Goal: Book appointment/travel/reservation

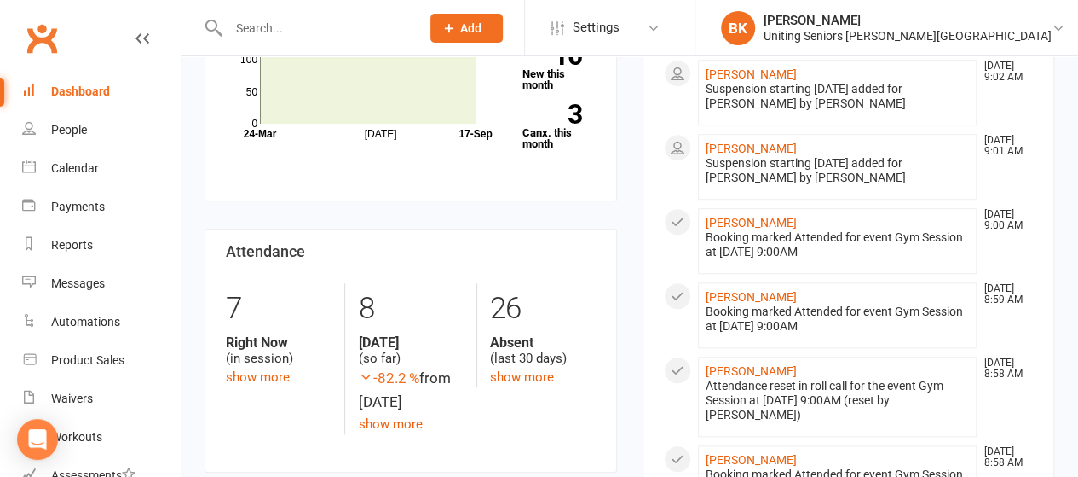
scroll to position [852, 0]
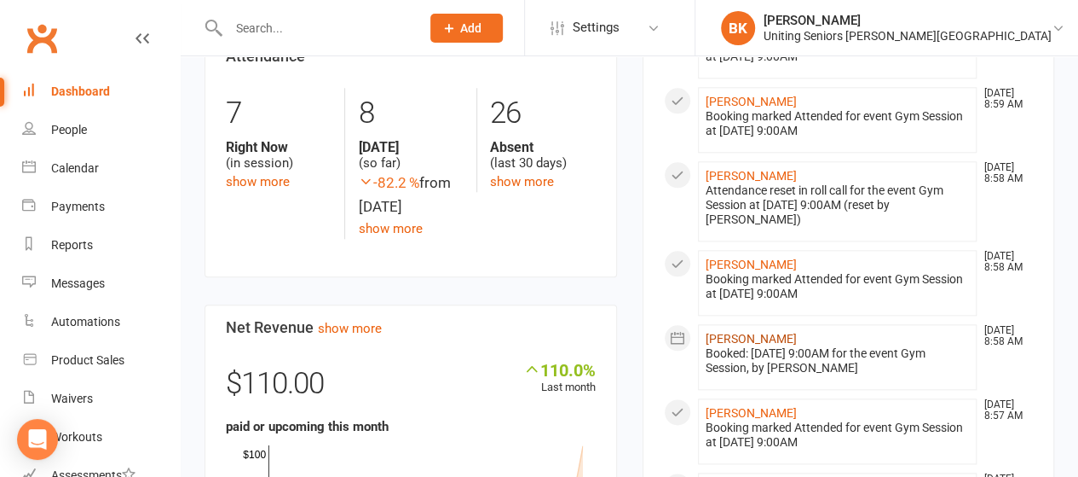
click at [754, 332] on link "[PERSON_NAME]" at bounding box center [751, 339] width 91 height 14
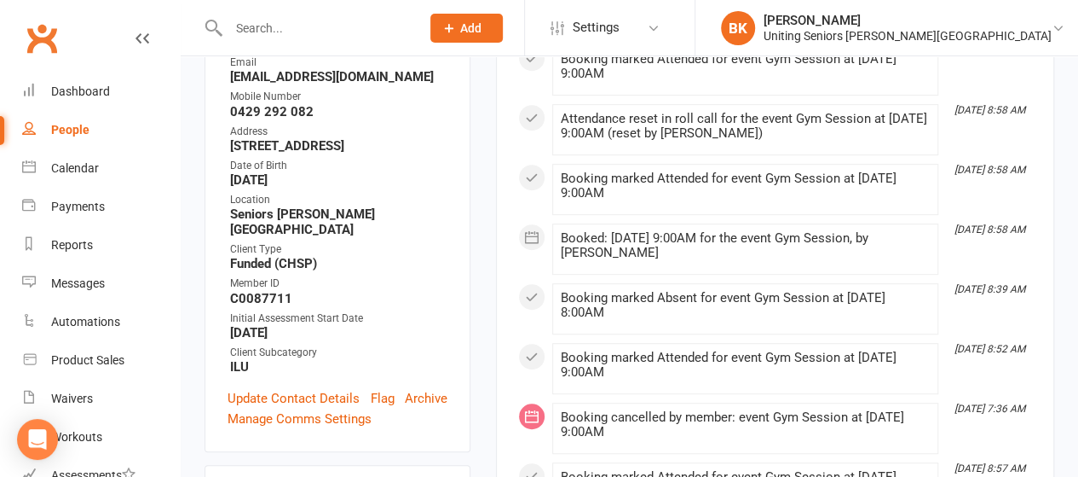
scroll to position [111, 0]
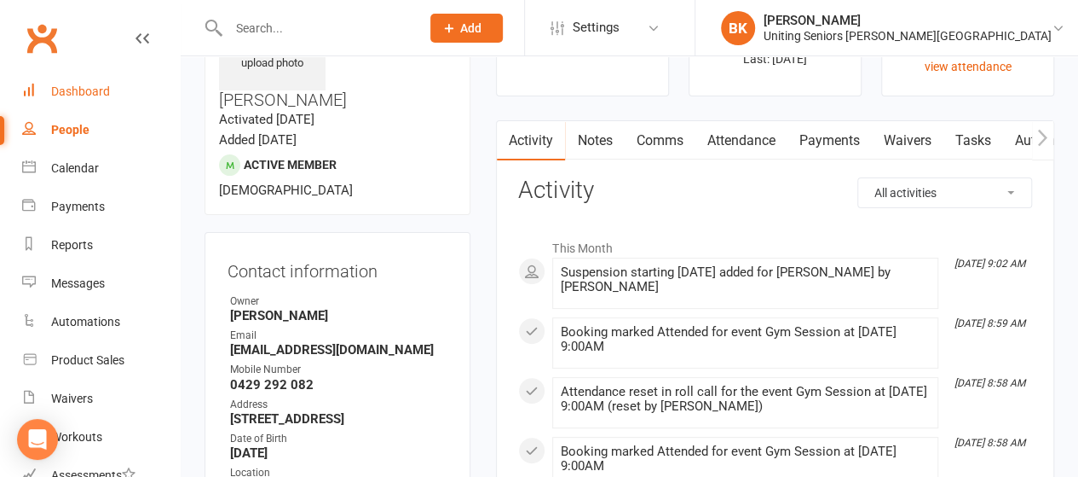
click at [61, 89] on div "Dashboard" at bounding box center [80, 91] width 59 height 14
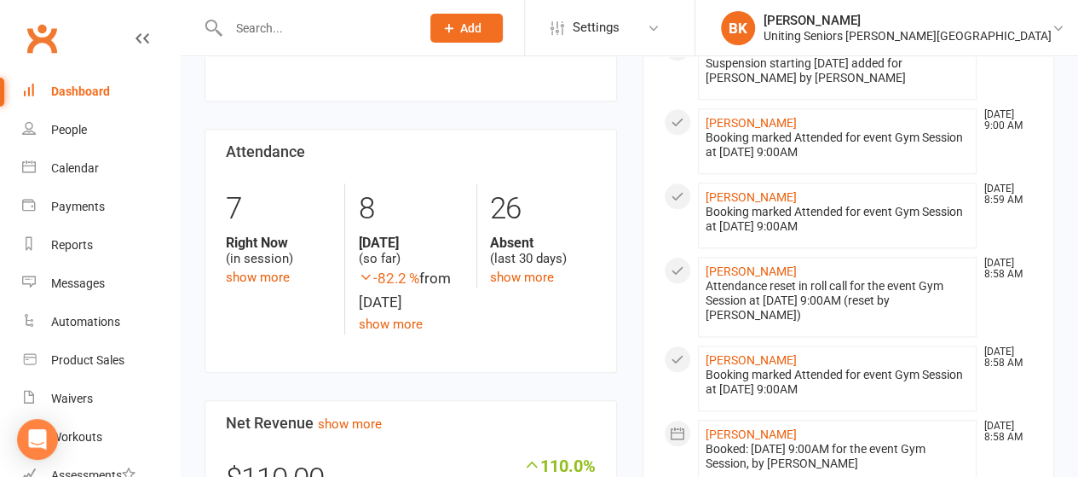
scroll to position [771, 0]
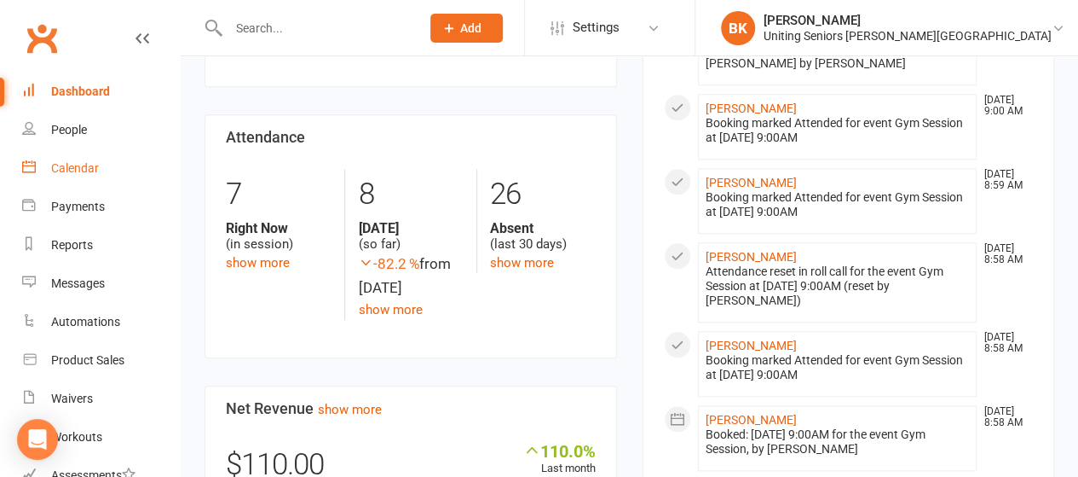
click at [58, 176] on link "Calendar" at bounding box center [101, 168] width 158 height 38
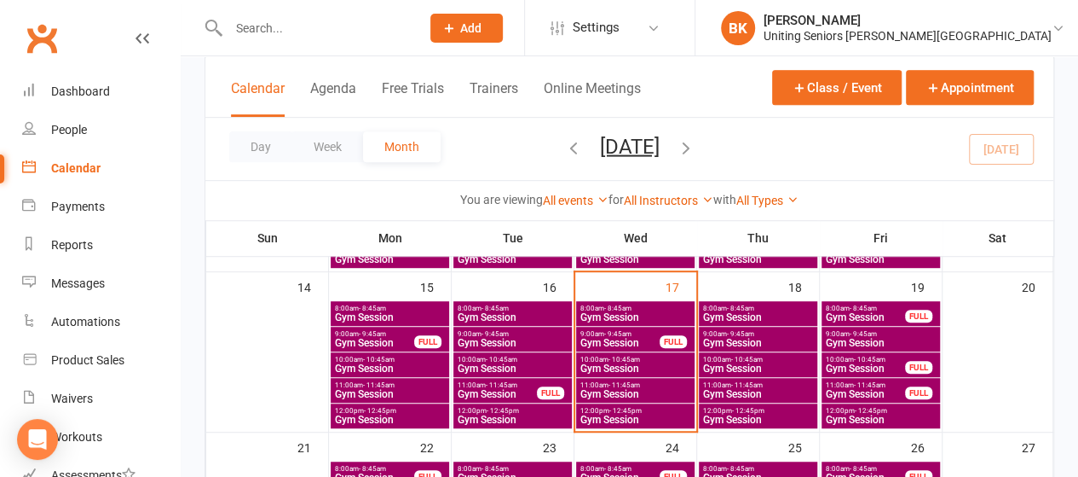
scroll to position [411, 0]
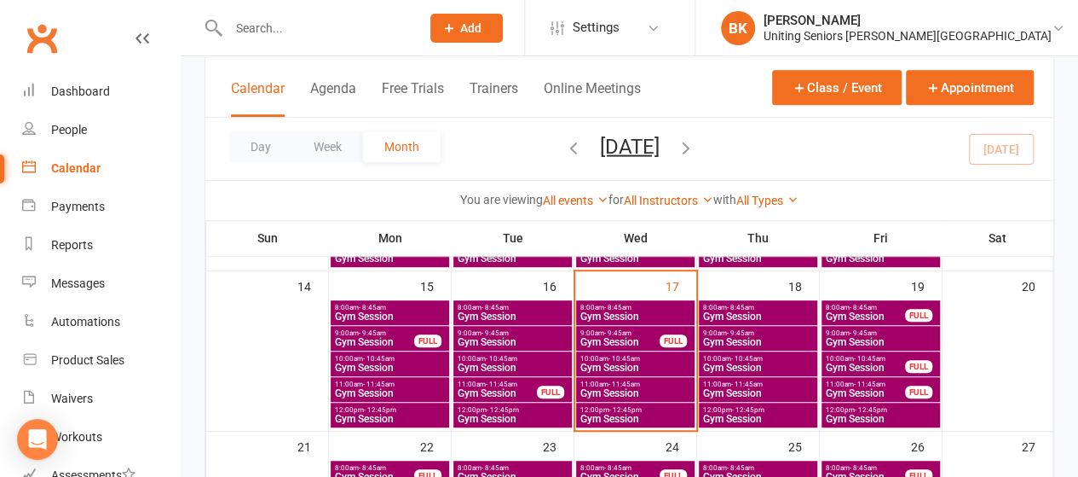
click at [723, 344] on span "Gym Session" at bounding box center [758, 342] width 112 height 10
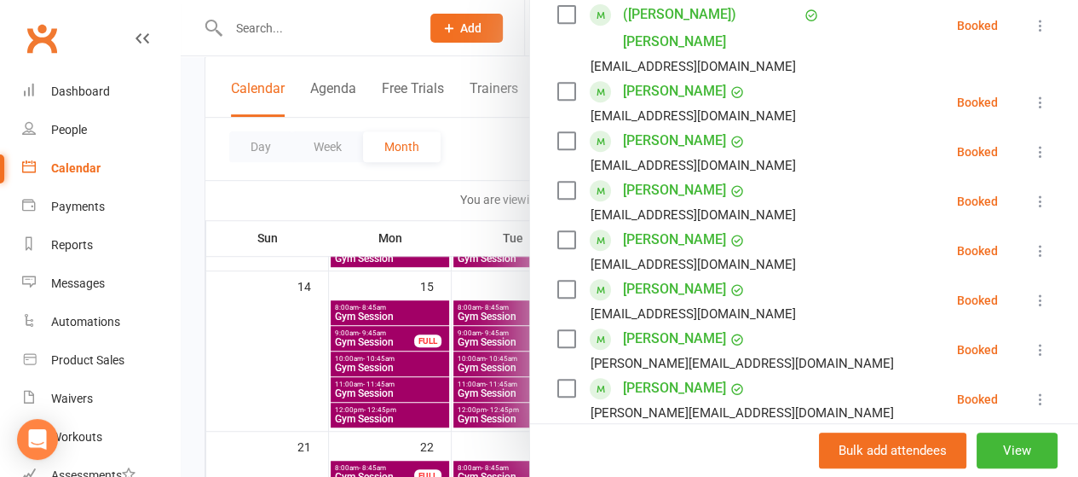
scroll to position [394, 0]
click at [390, 297] on div at bounding box center [630, 238] width 898 height 477
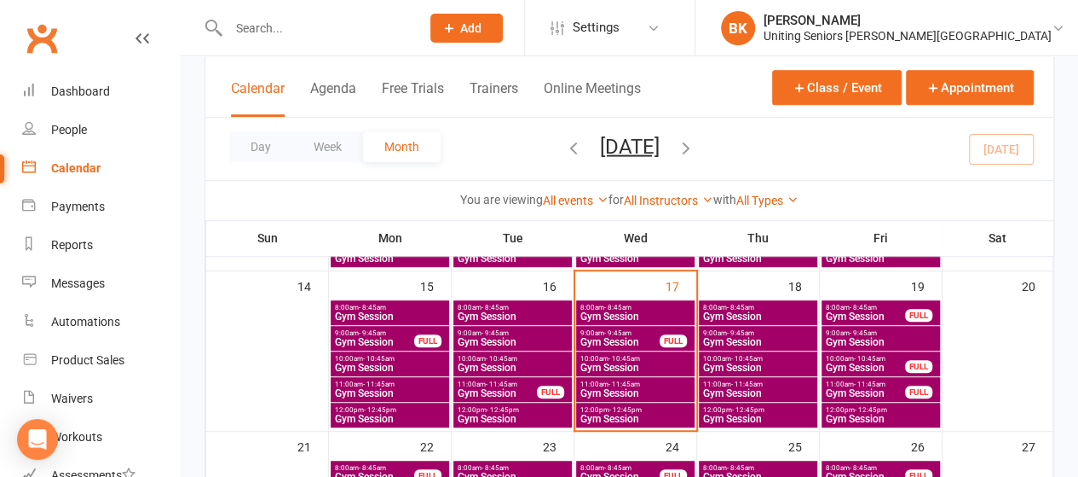
click at [747, 388] on span "Gym Session" at bounding box center [758, 393] width 112 height 10
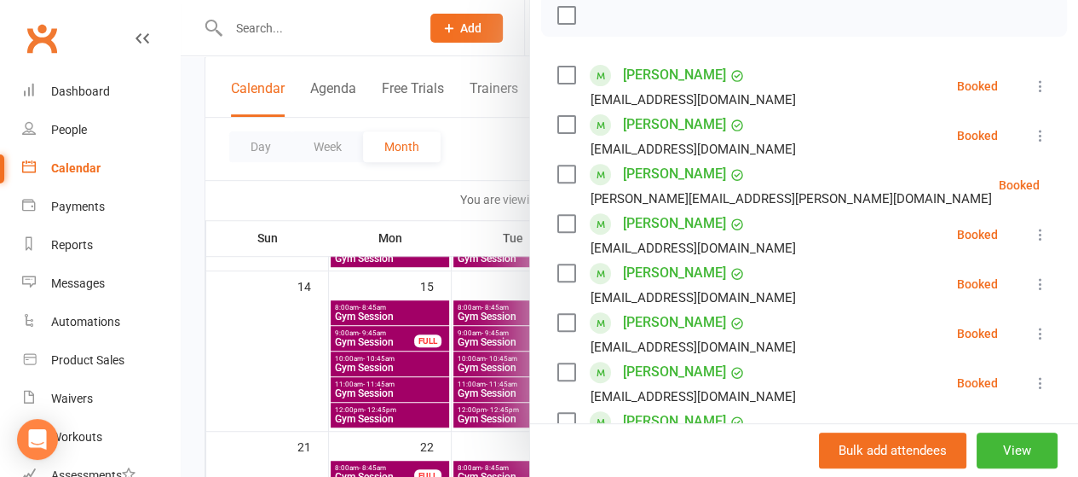
scroll to position [253, 0]
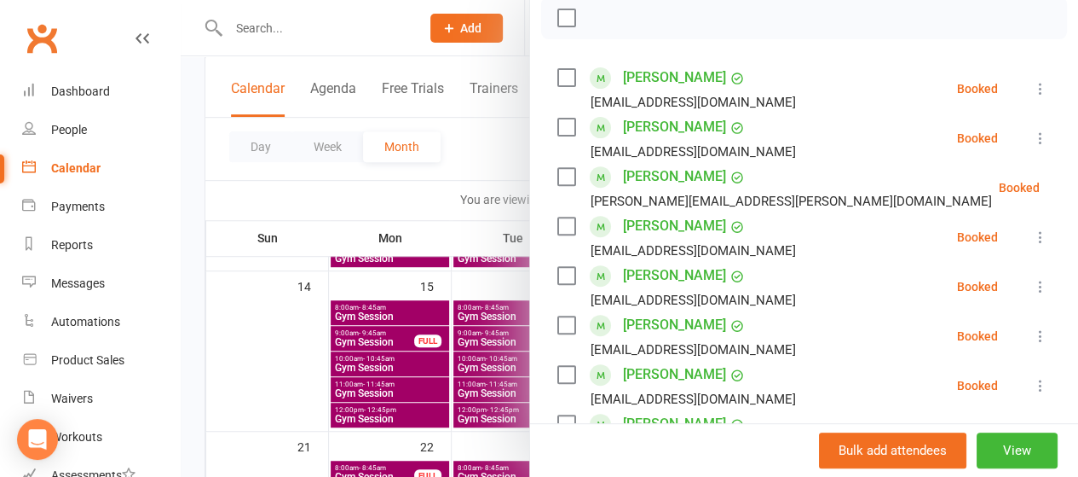
click at [425, 39] on div at bounding box center [630, 238] width 898 height 477
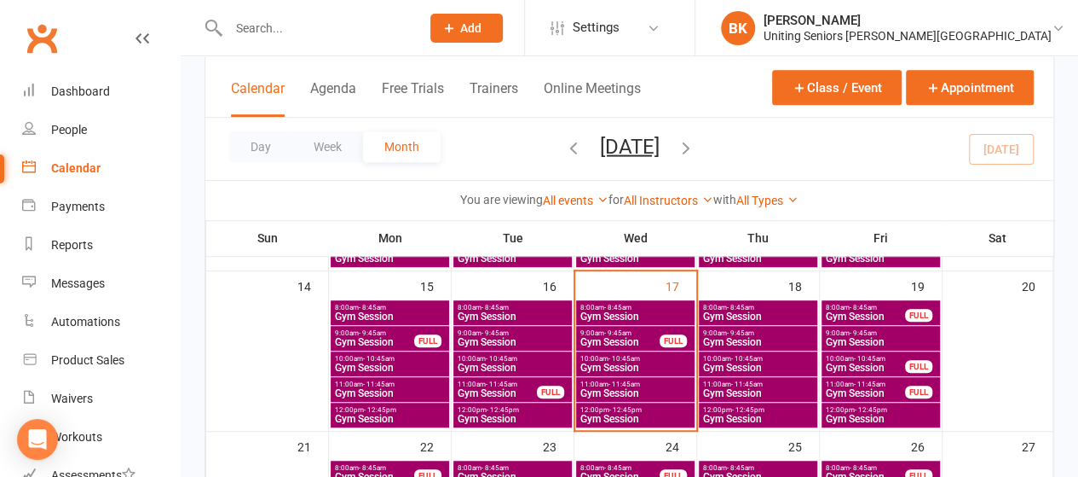
click at [362, 35] on input "text" at bounding box center [315, 28] width 185 height 24
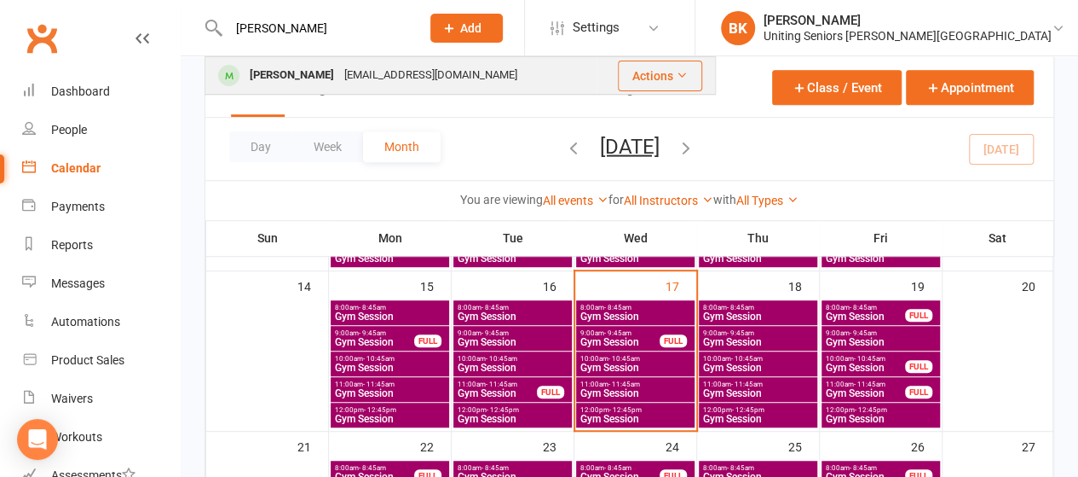
type input "[PERSON_NAME]"
click at [354, 82] on div "[EMAIL_ADDRESS][DOMAIN_NAME]" at bounding box center [430, 75] width 183 height 25
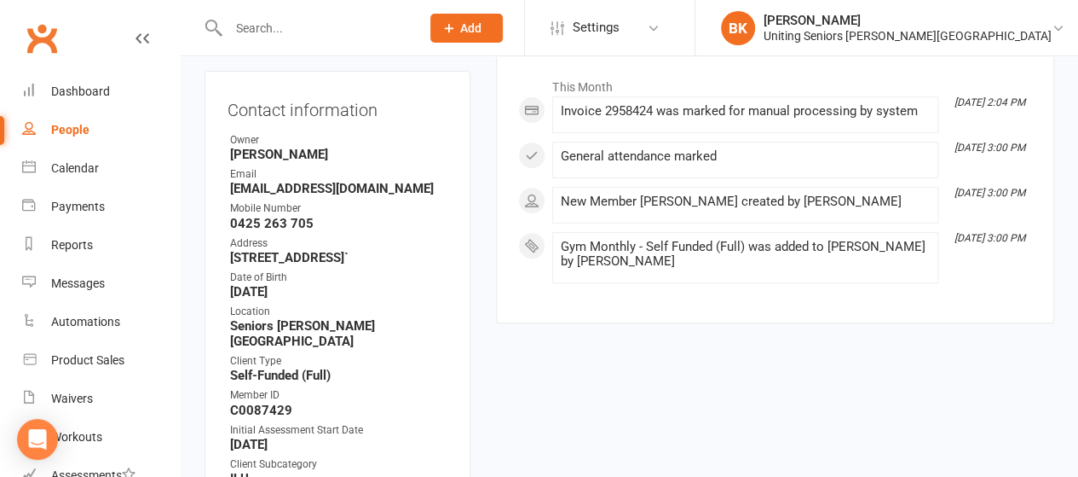
scroll to position [107, 0]
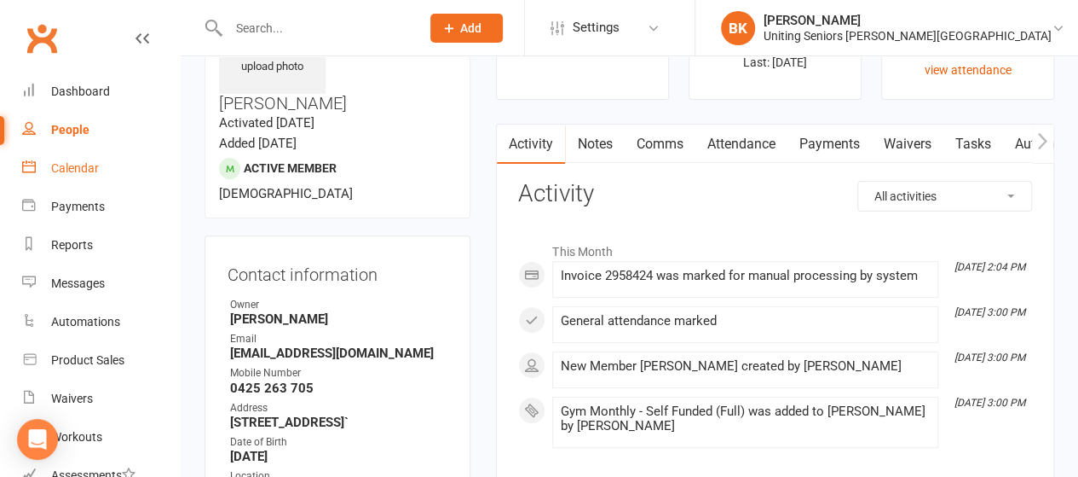
click at [98, 174] on link "Calendar" at bounding box center [101, 168] width 158 height 38
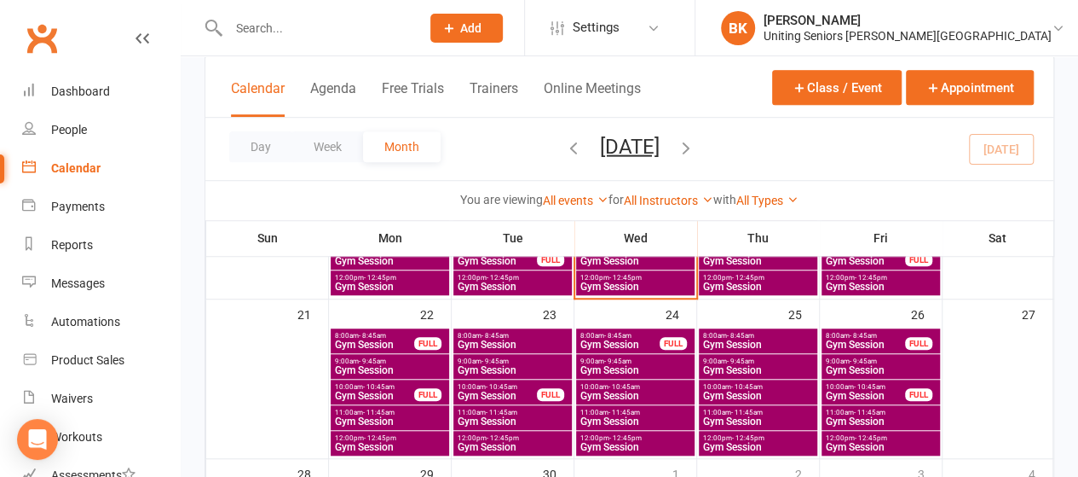
scroll to position [439, 0]
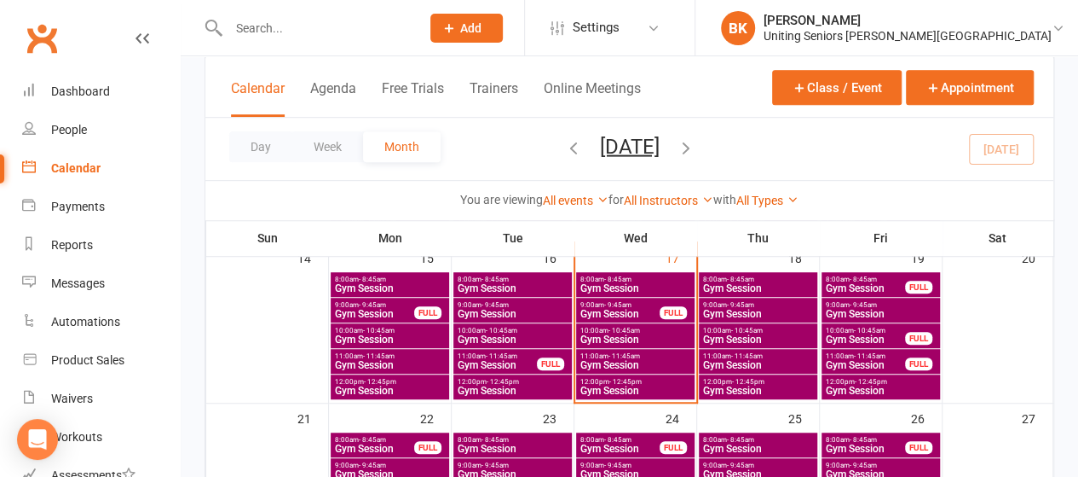
click at [745, 362] on span "Gym Session" at bounding box center [758, 365] width 112 height 10
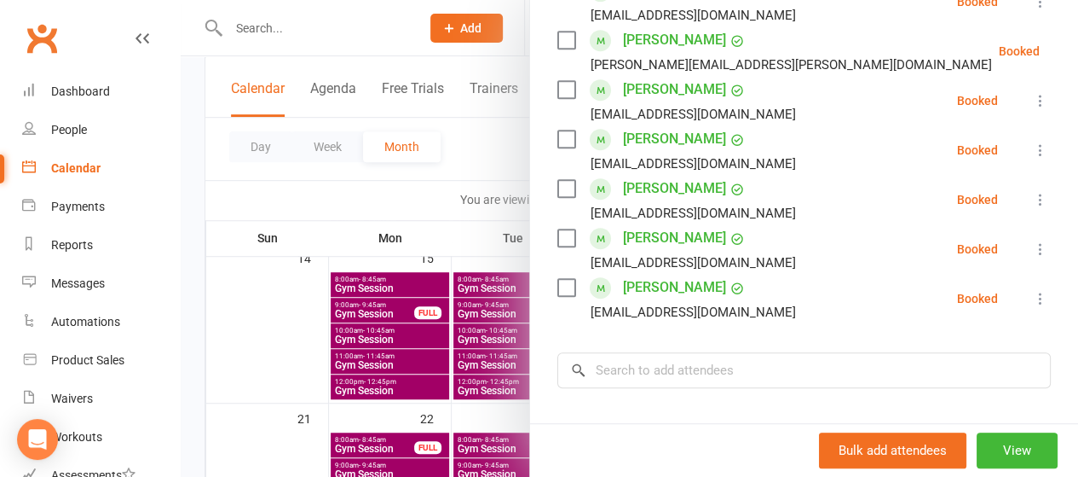
scroll to position [390, 0]
click at [631, 372] on input "search" at bounding box center [805, 369] width 494 height 36
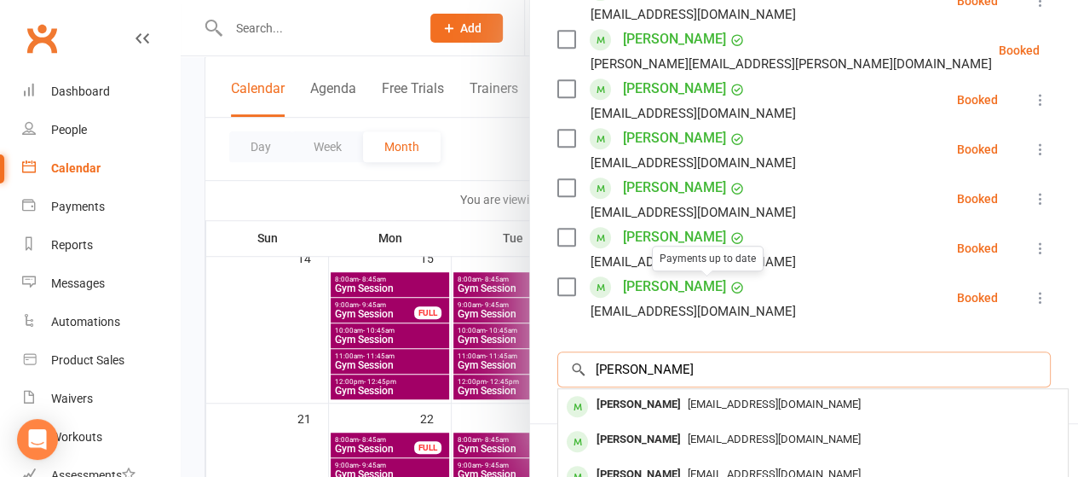
scroll to position [488, 0]
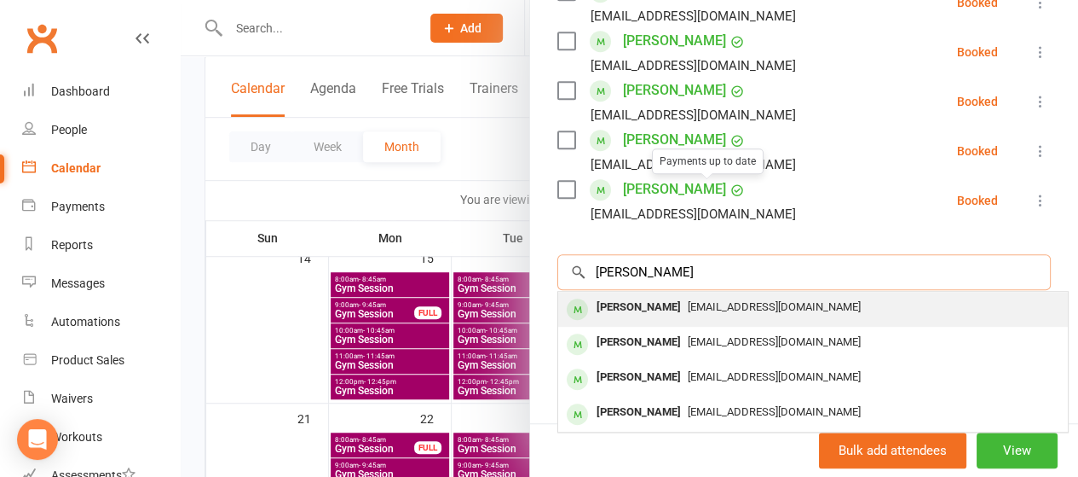
type input "[PERSON_NAME]"
click at [662, 311] on div "[PERSON_NAME]" at bounding box center [639, 307] width 98 height 25
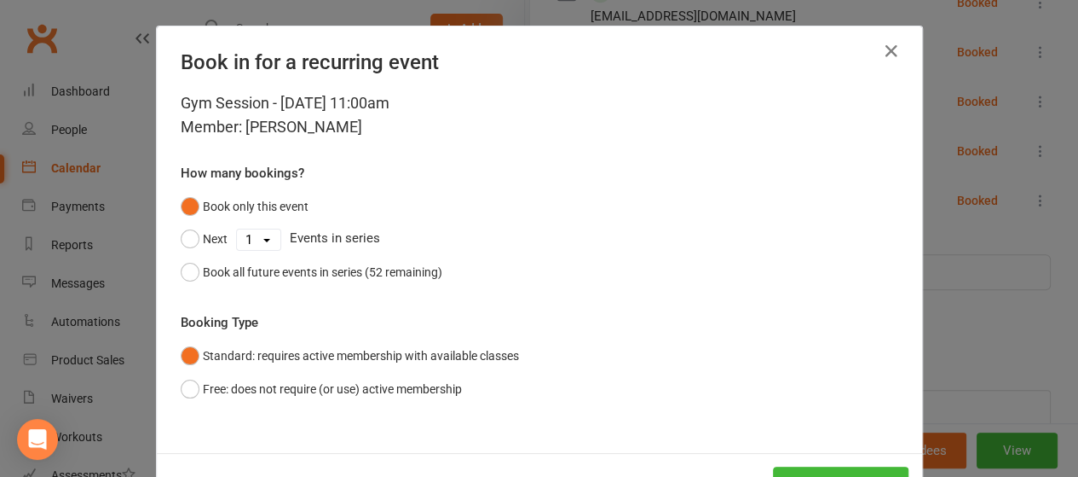
scroll to position [63, 0]
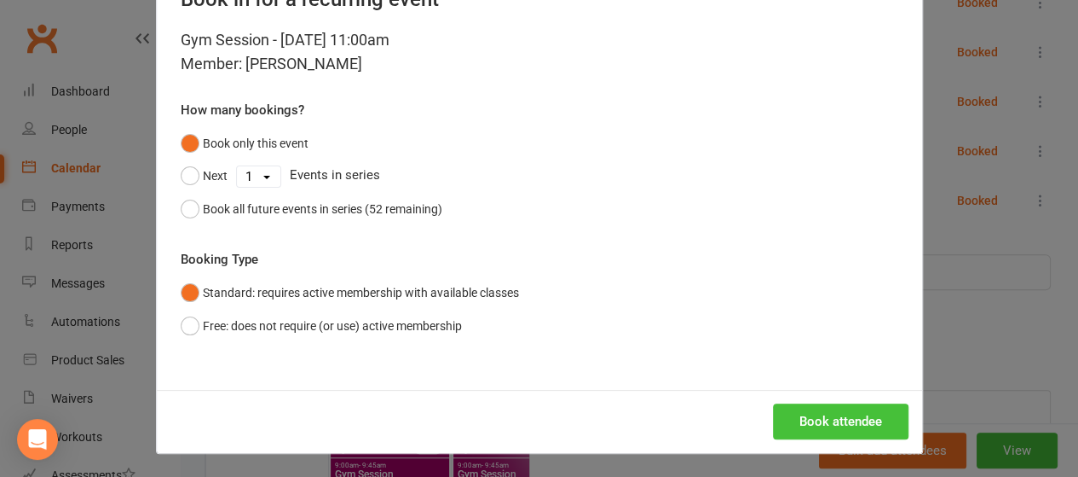
click at [787, 422] on button "Book attendee" at bounding box center [841, 421] width 136 height 36
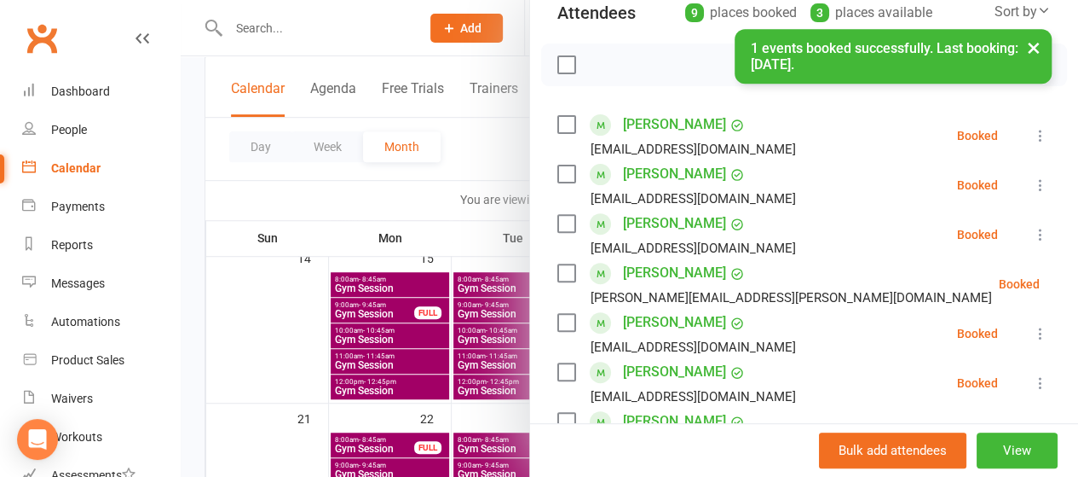
scroll to position [198, 0]
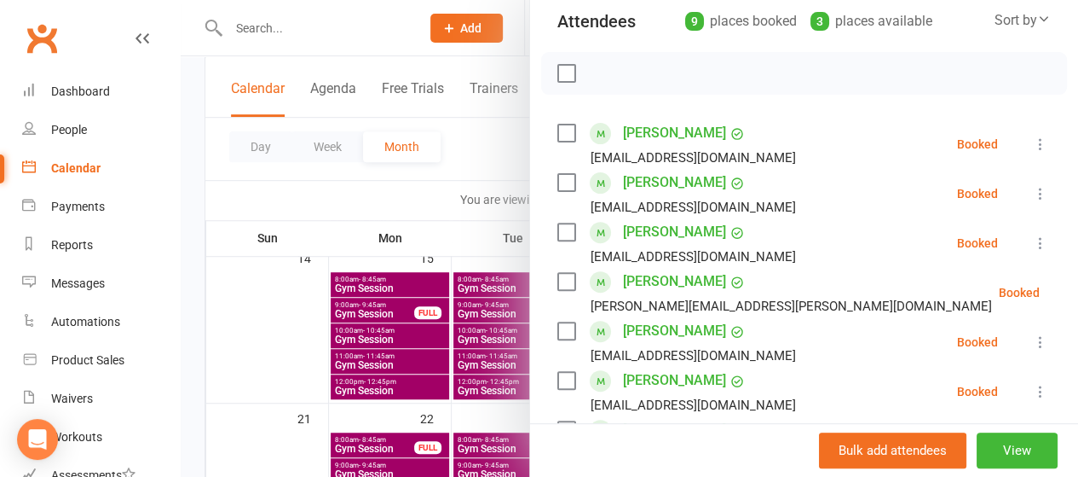
click at [494, 260] on div at bounding box center [630, 238] width 898 height 477
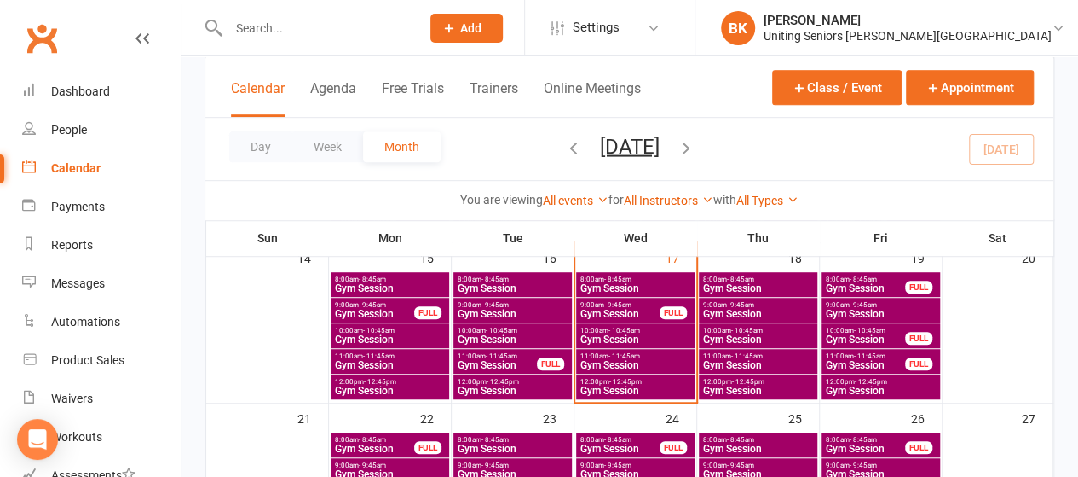
click at [876, 355] on span "- 11:45am" at bounding box center [870, 356] width 32 height 8
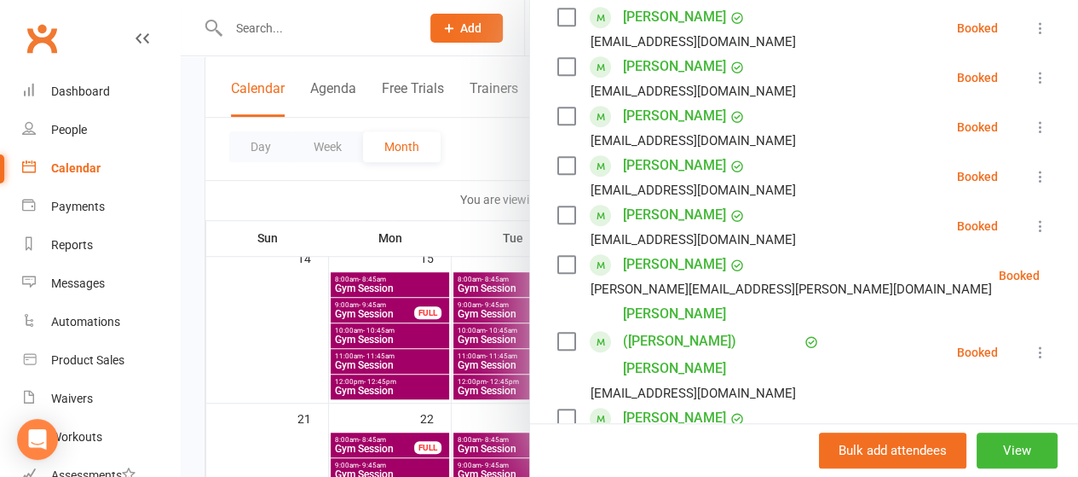
scroll to position [493, 0]
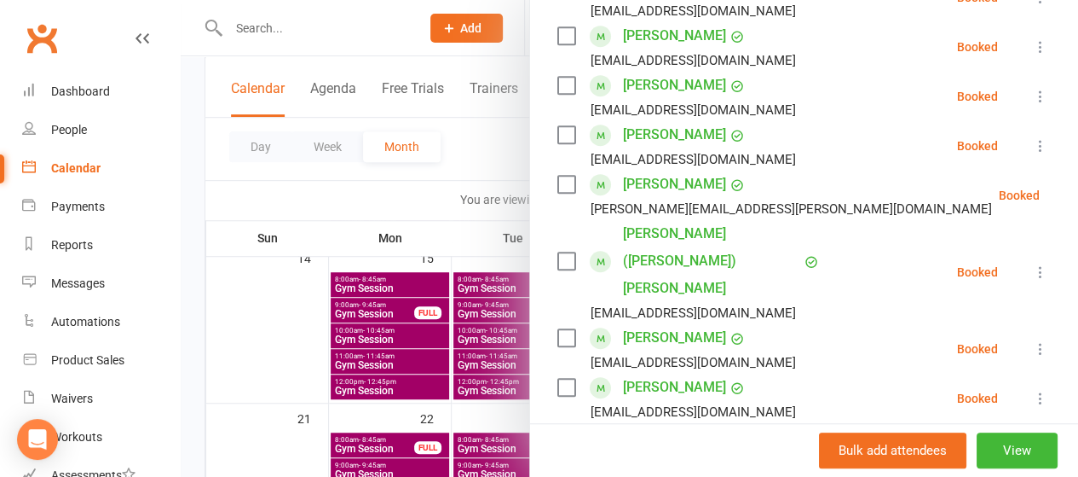
click at [471, 192] on div at bounding box center [630, 238] width 898 height 477
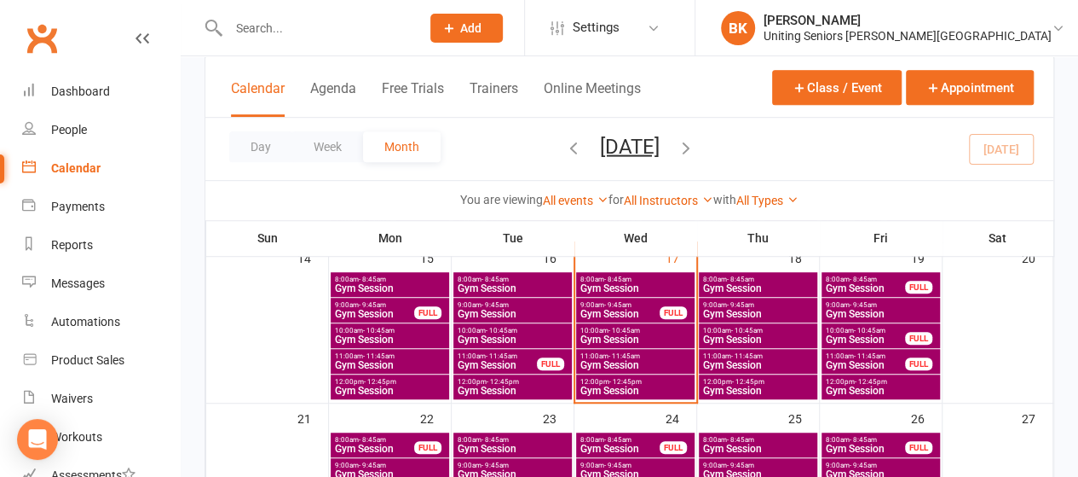
scroll to position [587, 0]
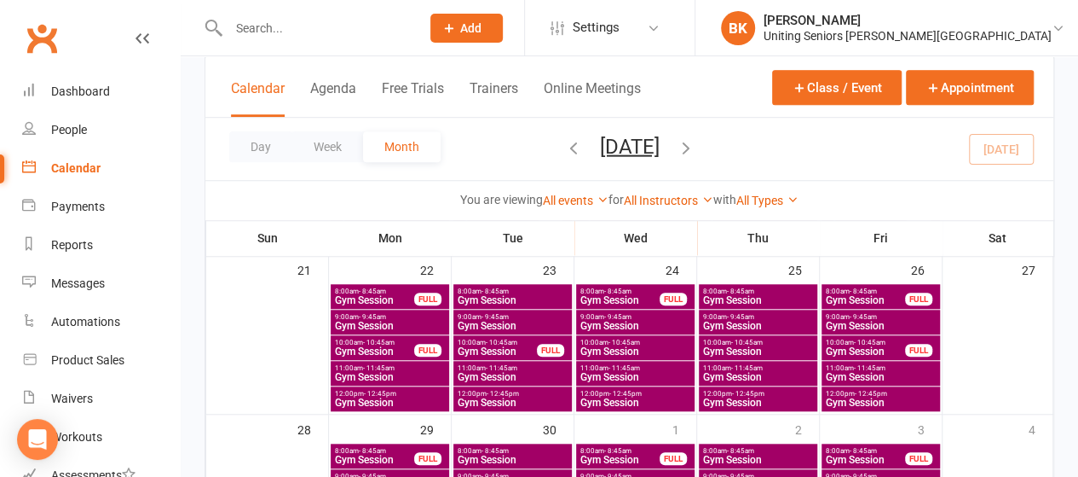
click at [486, 373] on span "Gym Session" at bounding box center [513, 377] width 112 height 10
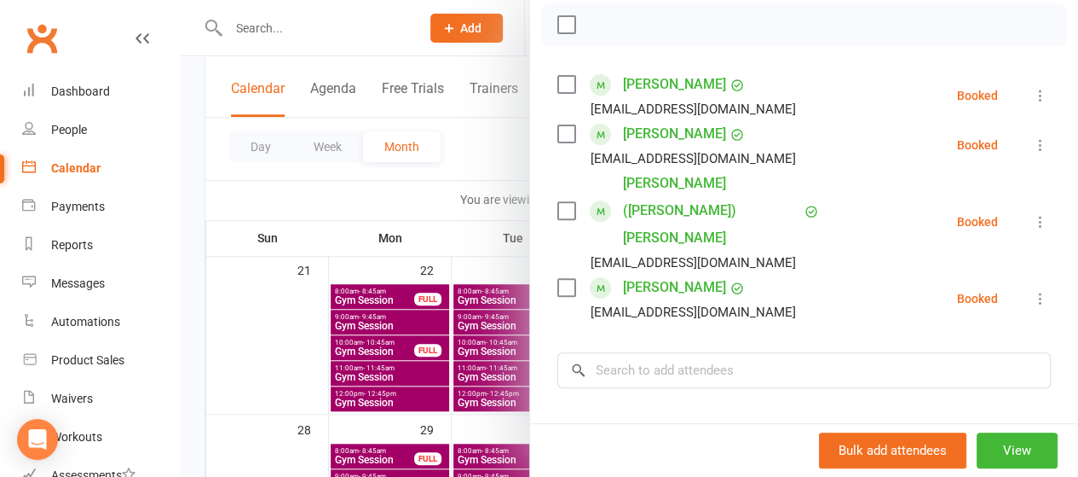
scroll to position [252, 0]
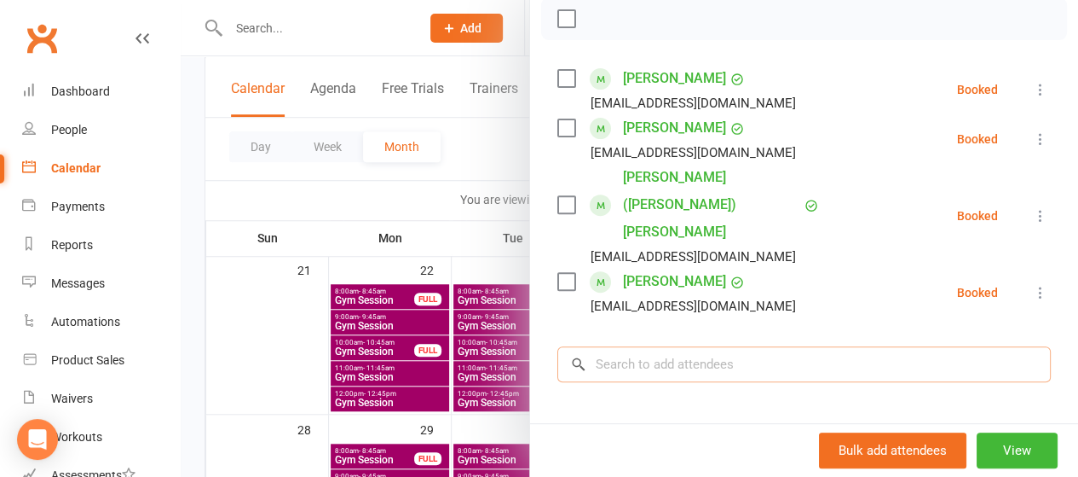
click at [662, 346] on input "search" at bounding box center [805, 364] width 494 height 36
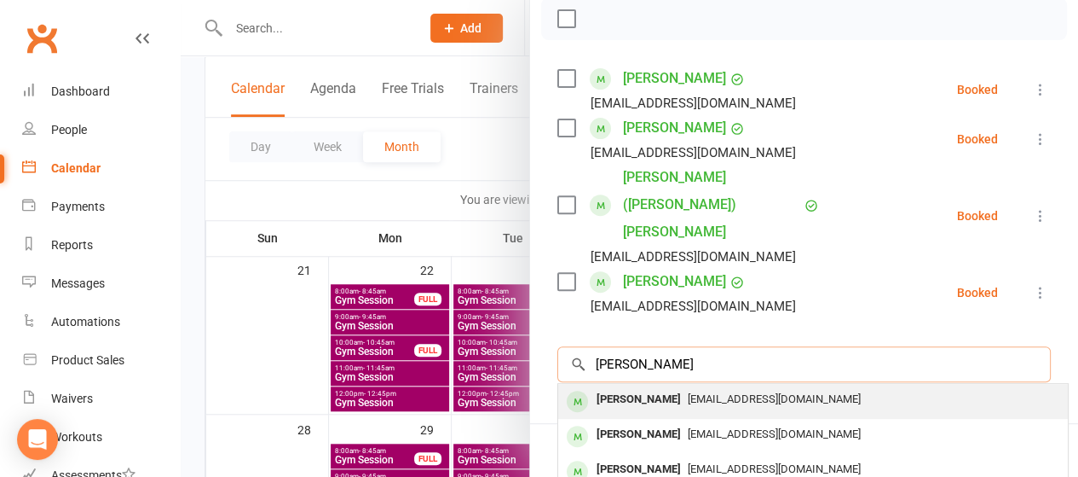
type input "[PERSON_NAME]"
click at [621, 387] on div "[PERSON_NAME]" at bounding box center [639, 399] width 98 height 25
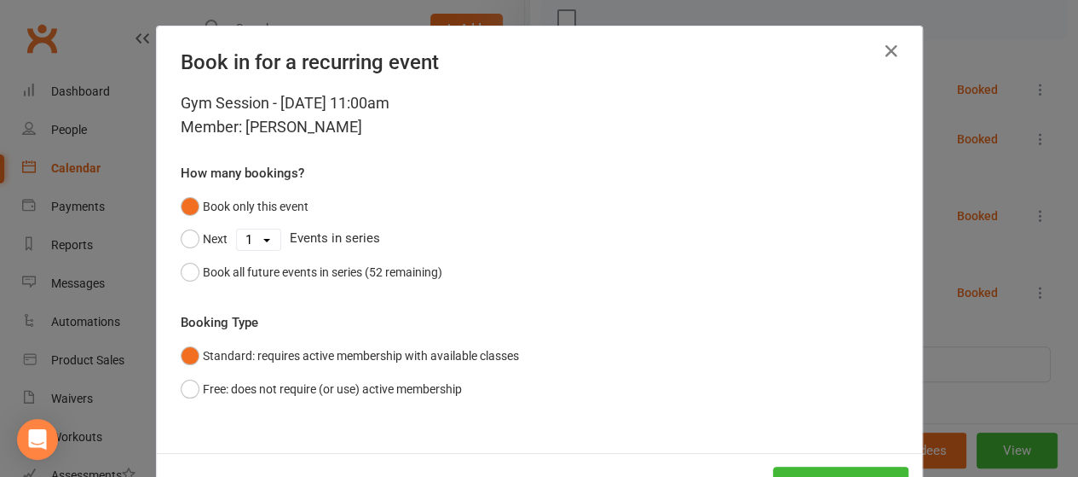
scroll to position [63, 0]
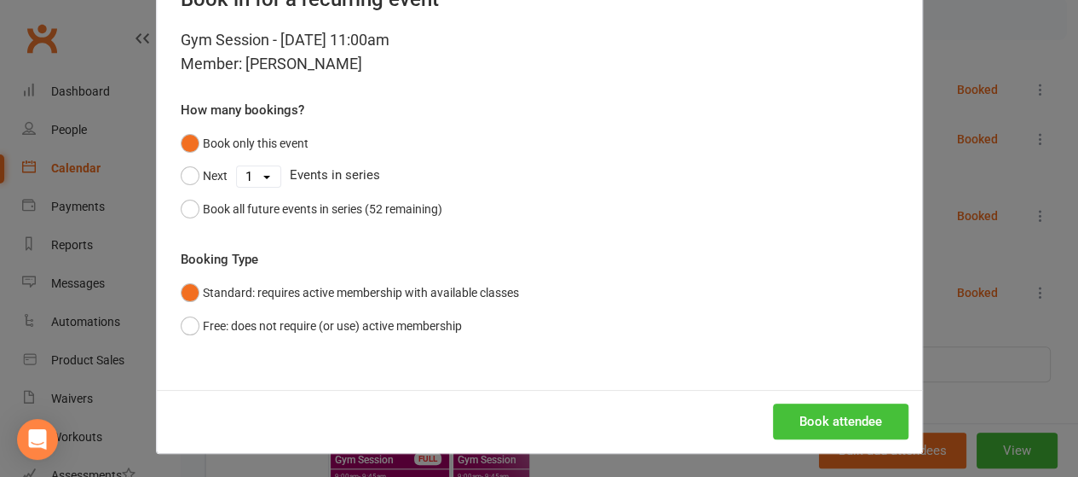
click at [810, 413] on button "Book attendee" at bounding box center [841, 421] width 136 height 36
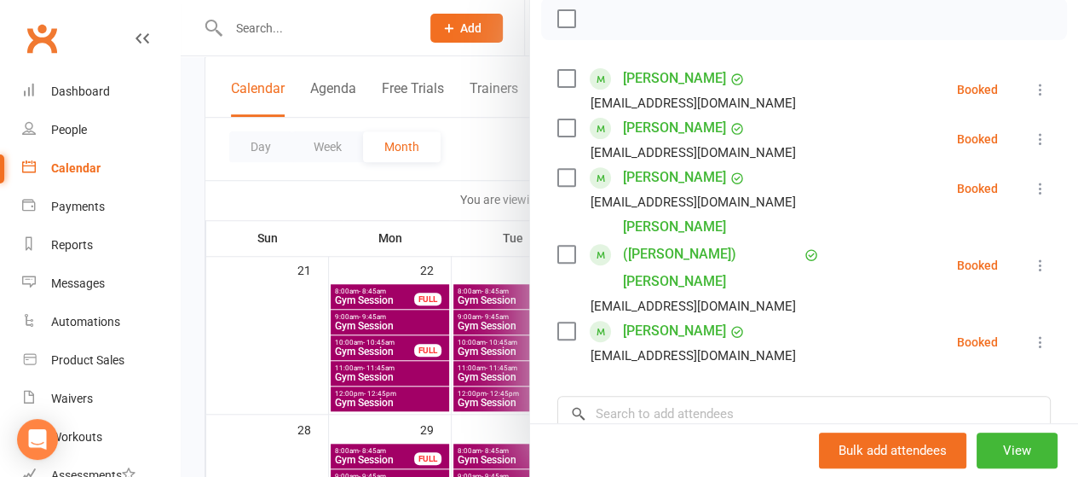
click at [455, 274] on div at bounding box center [630, 238] width 898 height 477
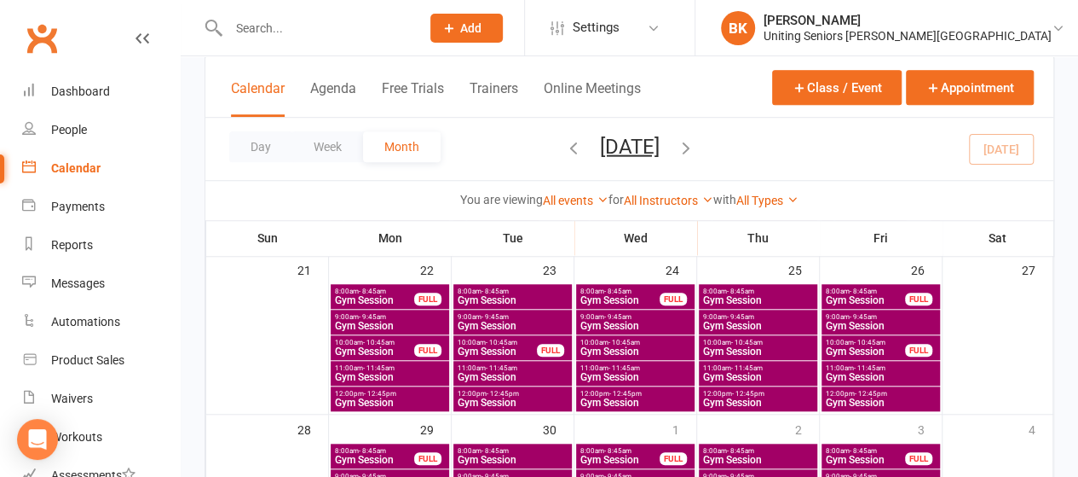
scroll to position [759, 0]
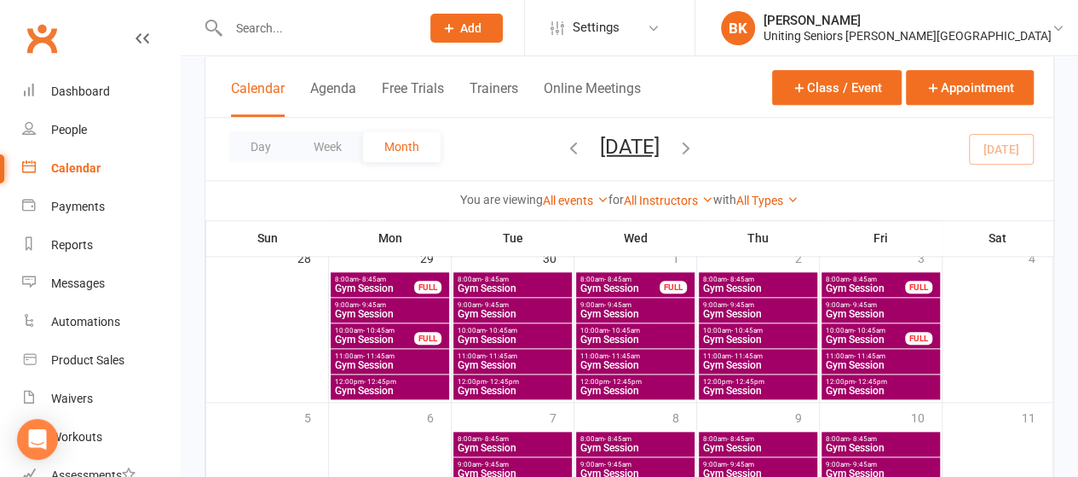
click at [409, 361] on span "Gym Session" at bounding box center [390, 365] width 112 height 10
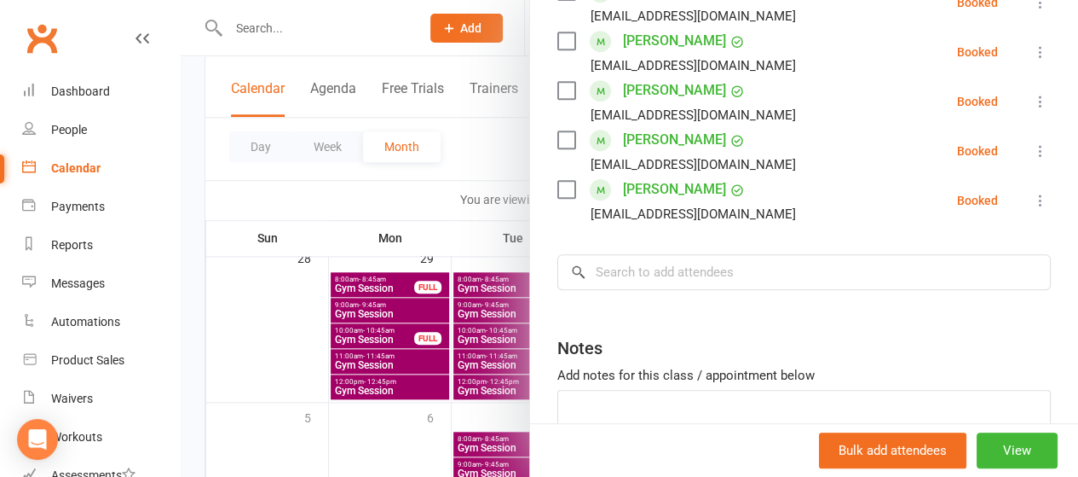
scroll to position [390, 0]
click at [605, 281] on input "search" at bounding box center [805, 271] width 494 height 36
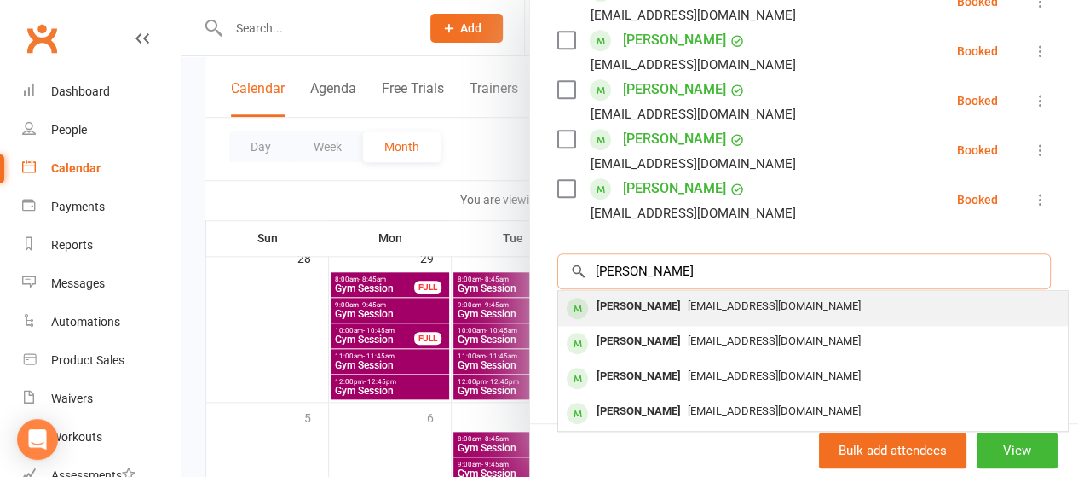
type input "[PERSON_NAME]"
click at [638, 303] on div "[PERSON_NAME]" at bounding box center [639, 306] width 98 height 25
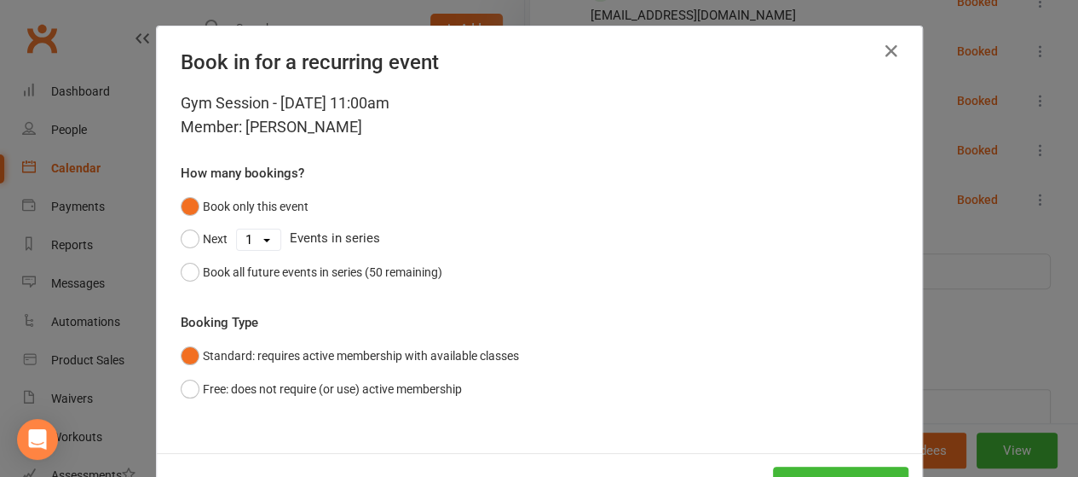
scroll to position [63, 0]
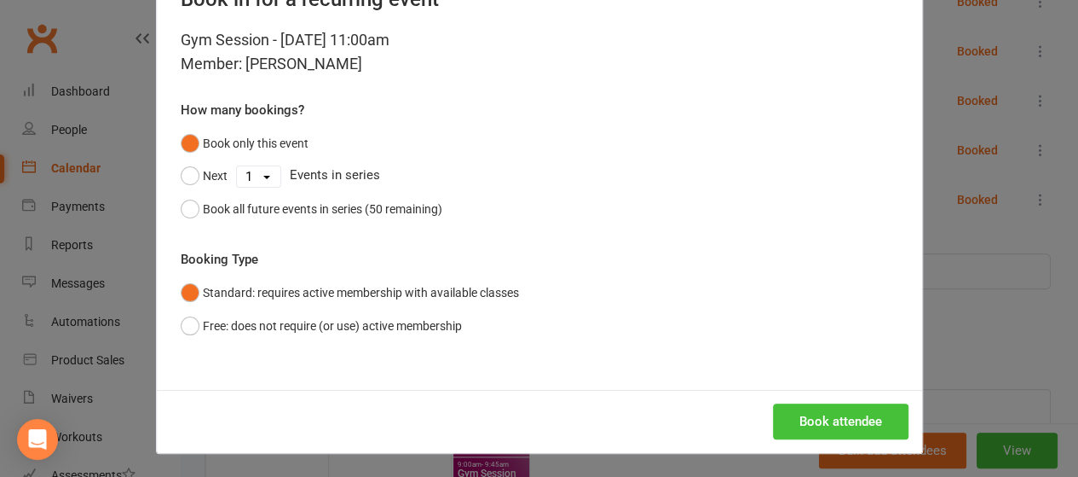
click at [785, 428] on button "Book attendee" at bounding box center [841, 421] width 136 height 36
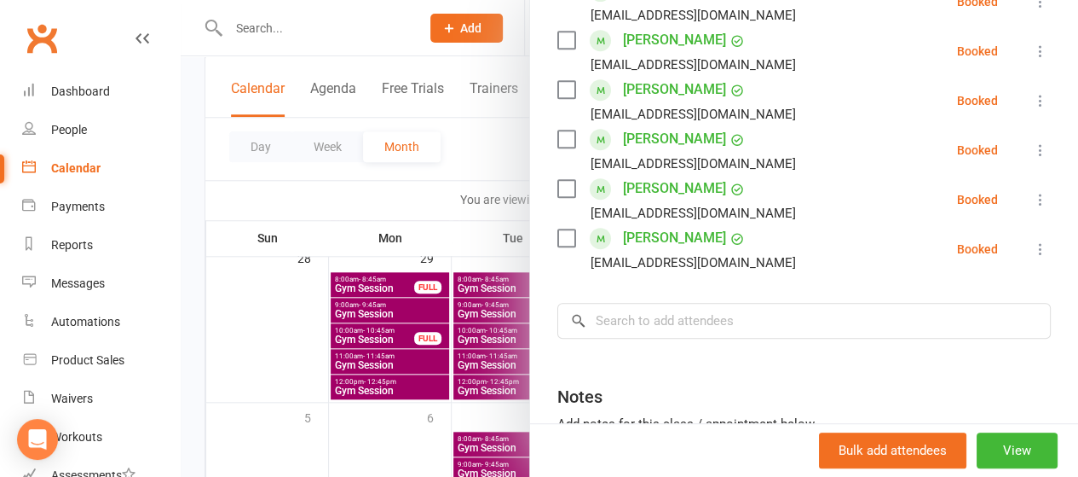
scroll to position [439, 0]
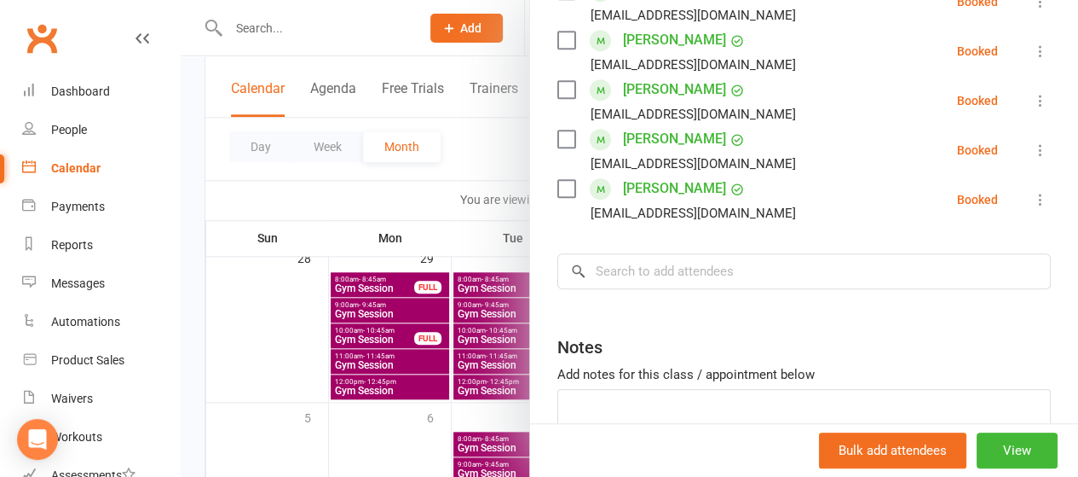
click at [385, 250] on div at bounding box center [630, 238] width 898 height 477
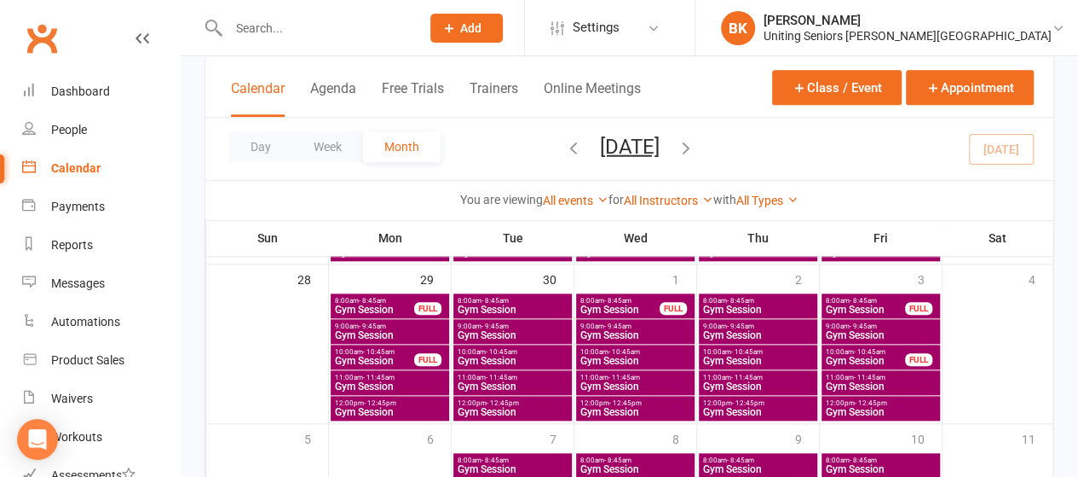
scroll to position [737, 0]
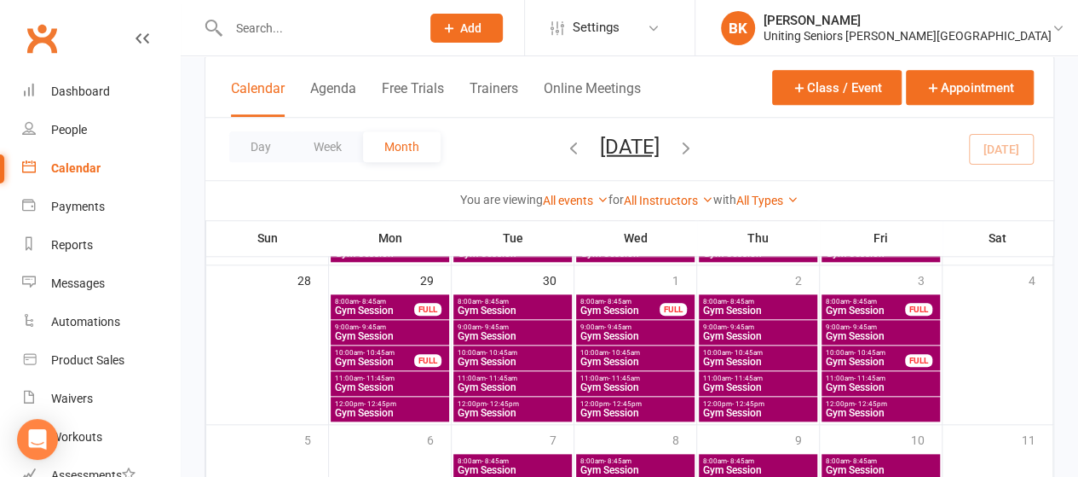
click at [714, 382] on span "Gym Session" at bounding box center [758, 387] width 112 height 10
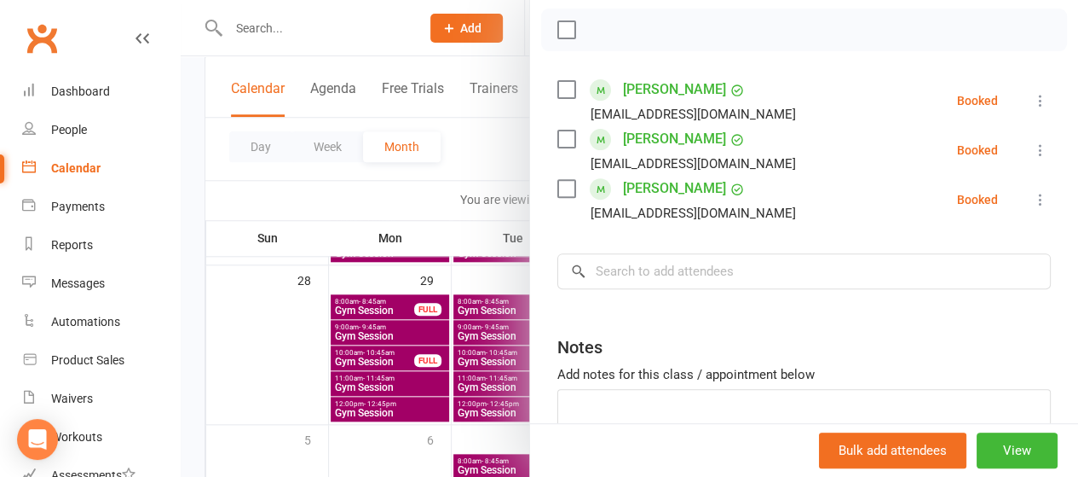
scroll to position [240, 0]
click at [650, 277] on input "search" at bounding box center [805, 272] width 494 height 36
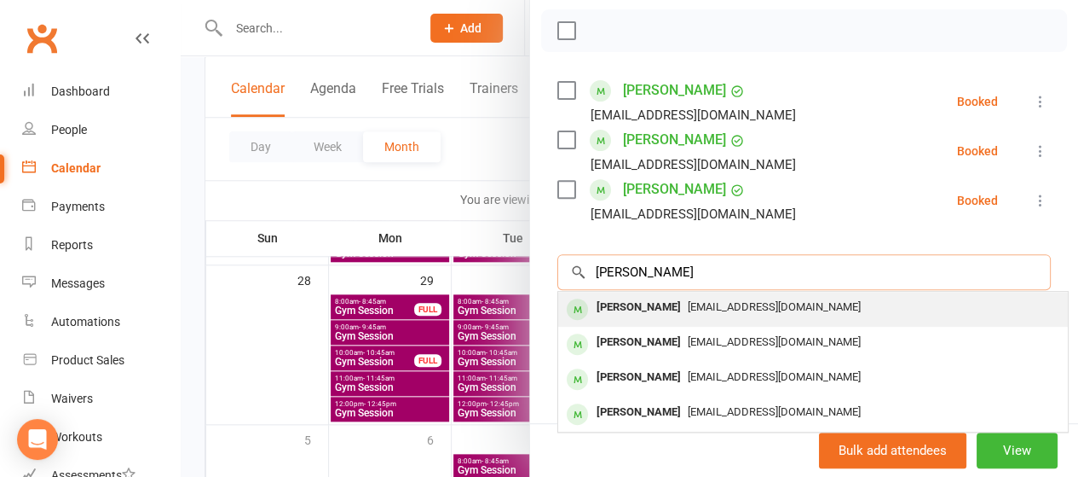
type input "[PERSON_NAME]"
click at [633, 321] on div "[PERSON_NAME] [EMAIL_ADDRESS][DOMAIN_NAME]" at bounding box center [813, 309] width 510 height 35
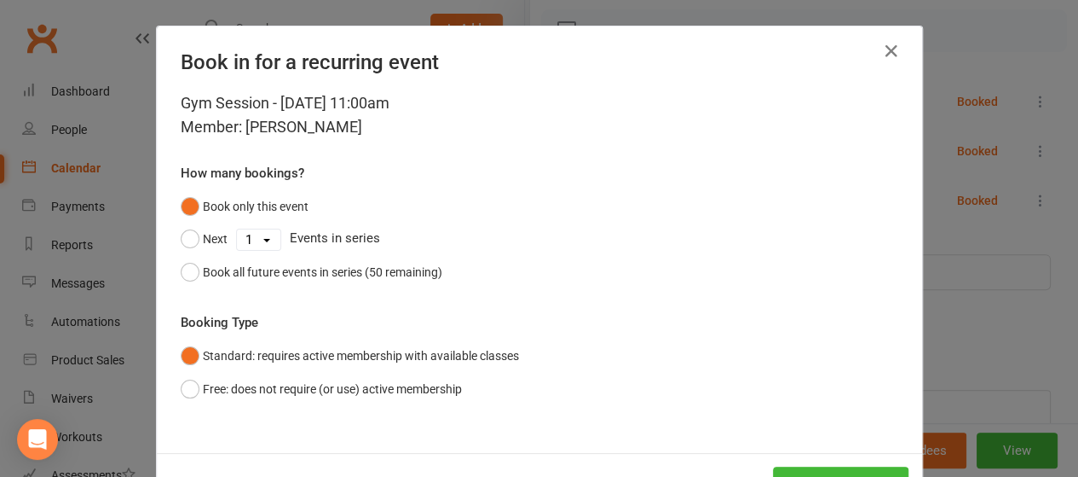
scroll to position [63, 0]
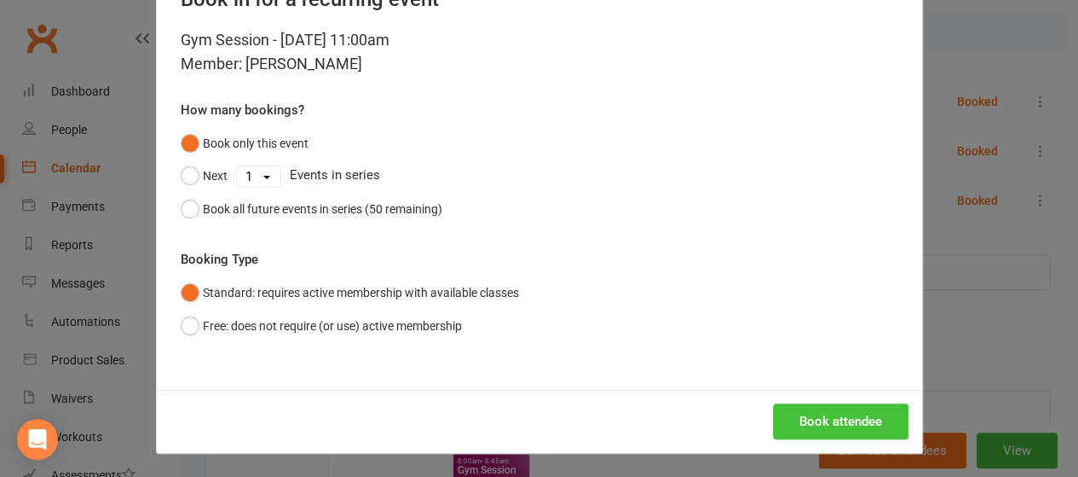
click at [813, 415] on button "Book attendee" at bounding box center [841, 421] width 136 height 36
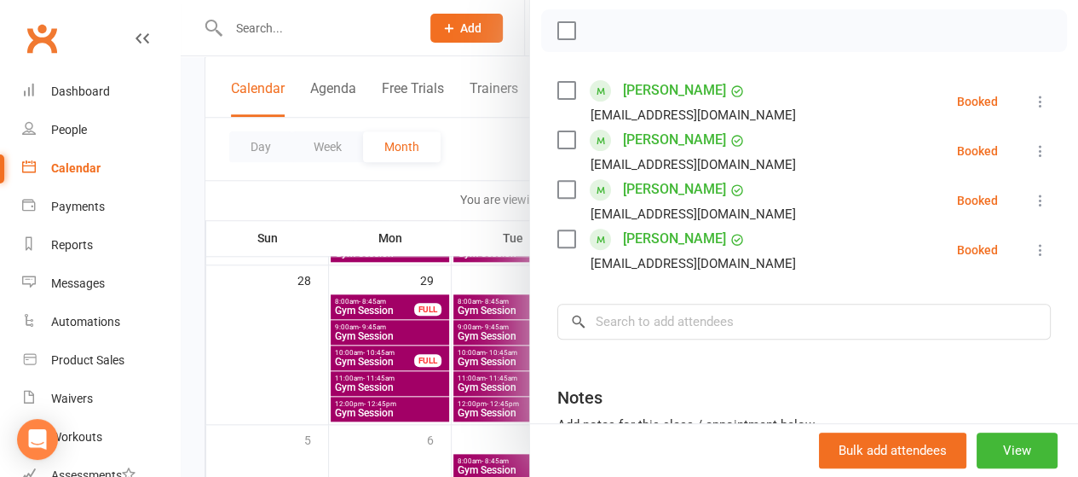
click at [464, 169] on div at bounding box center [630, 238] width 898 height 477
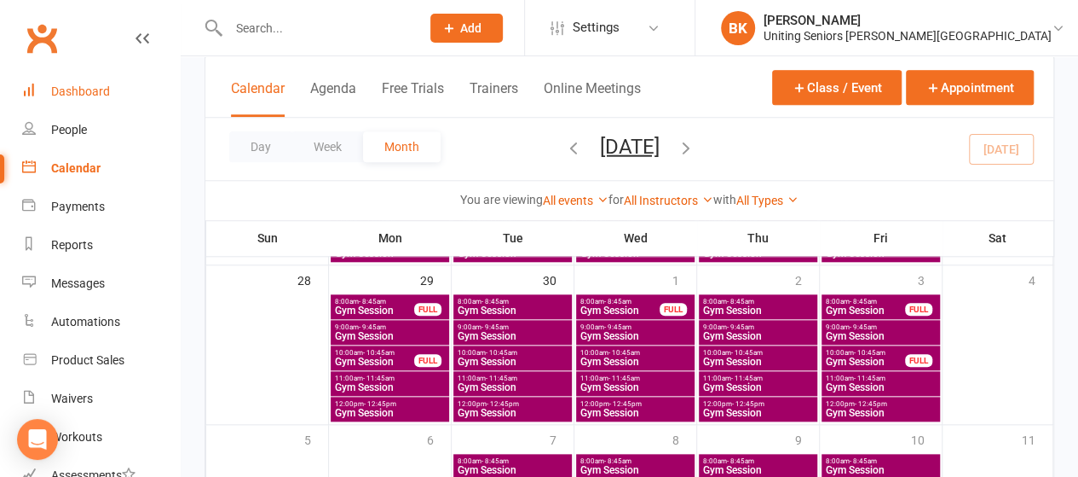
click at [96, 81] on link "Dashboard" at bounding box center [101, 91] width 158 height 38
